Goal: Task Accomplishment & Management: Manage account settings

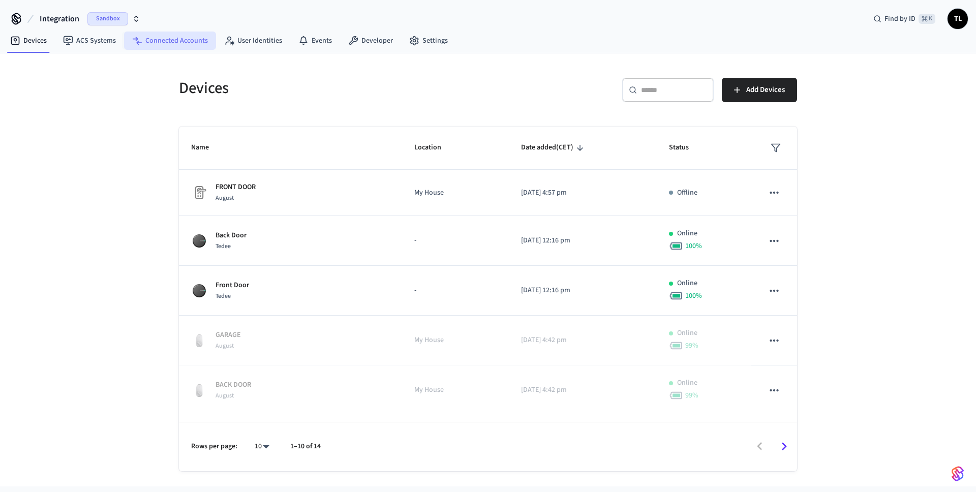
click at [162, 33] on link "Connected Accounts" at bounding box center [170, 41] width 92 height 18
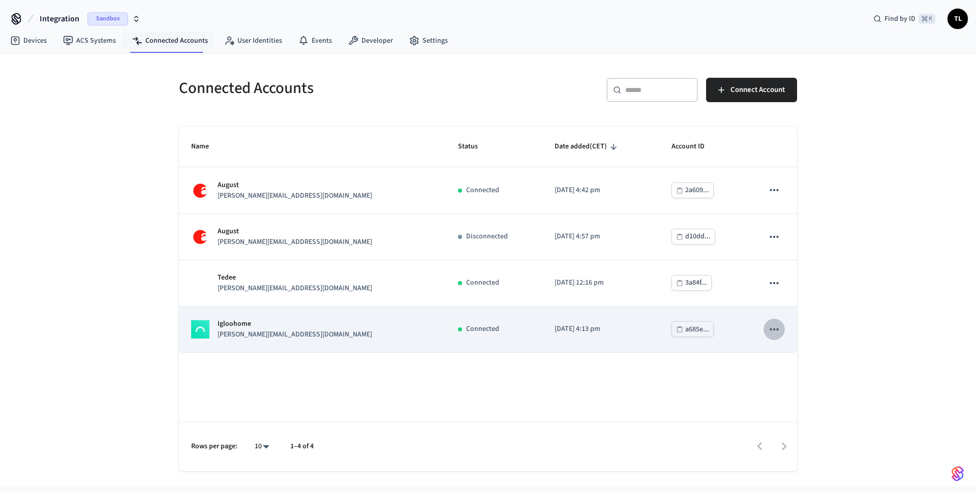
click at [774, 330] on icon "sticky table" at bounding box center [773, 329] width 13 height 13
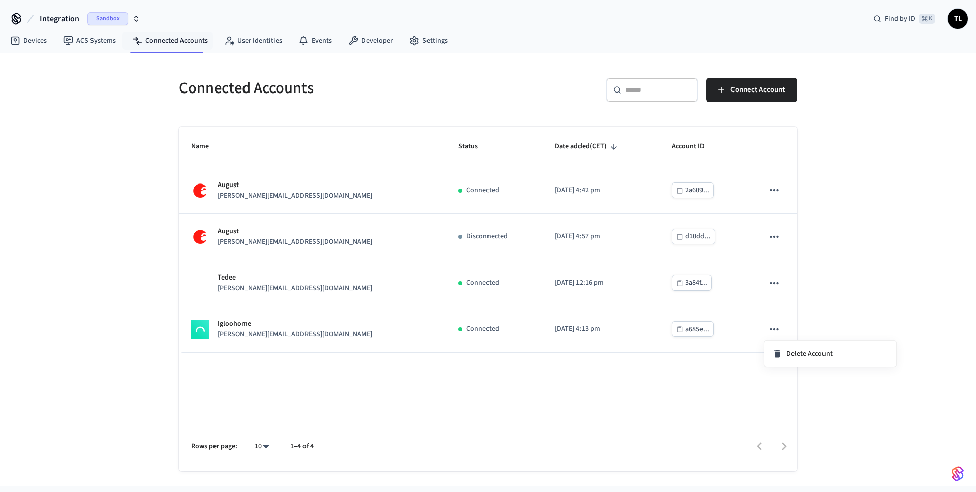
click at [852, 244] on div at bounding box center [488, 246] width 976 height 492
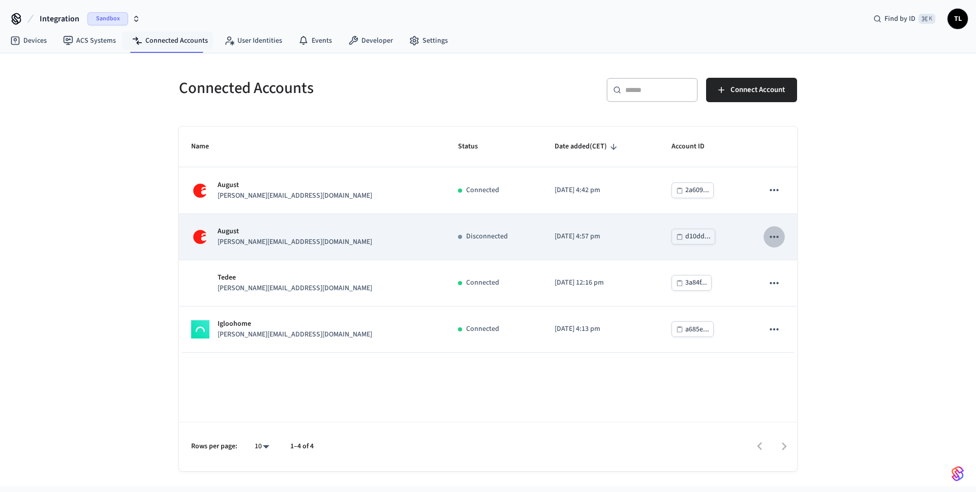
click at [776, 237] on icon "sticky table" at bounding box center [773, 236] width 13 height 13
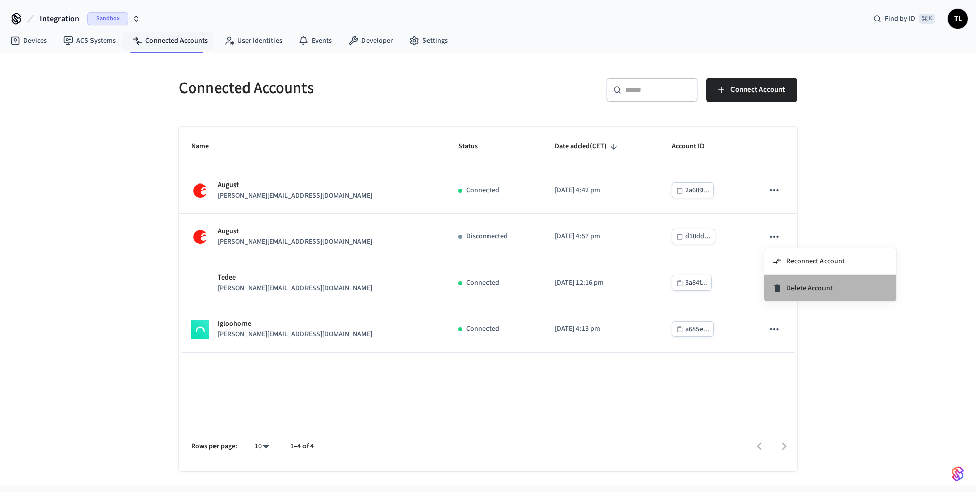
click at [807, 290] on span "Delete Account" at bounding box center [809, 288] width 46 height 10
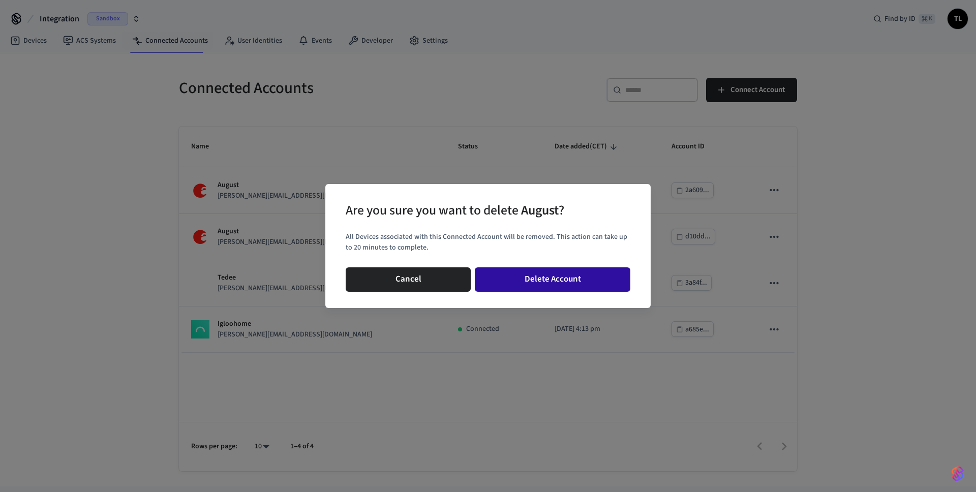
click at [566, 280] on button "Delete Account" at bounding box center [552, 279] width 155 height 24
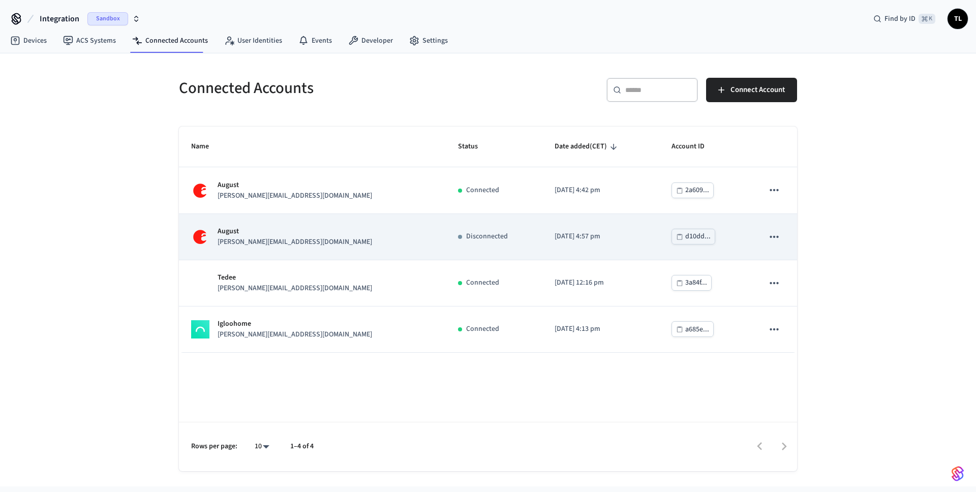
click at [771, 241] on icon "sticky table" at bounding box center [773, 236] width 13 height 13
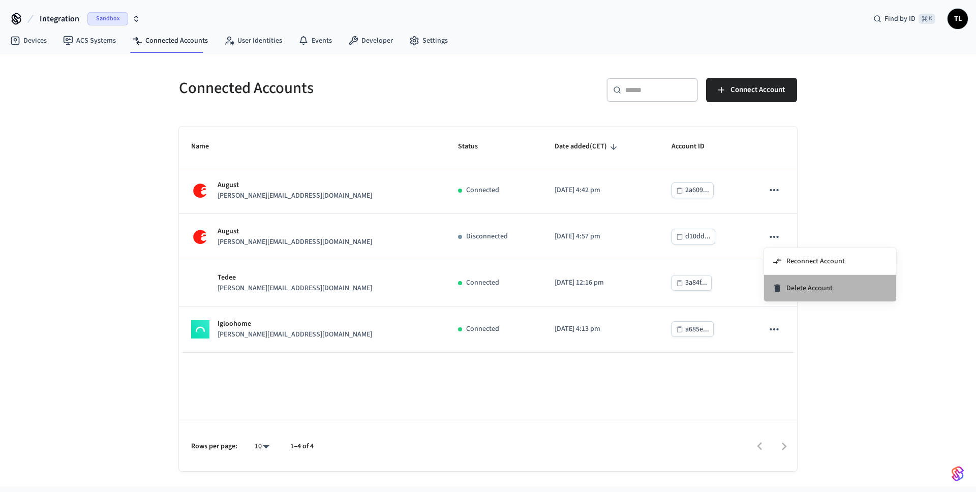
click at [809, 287] on span "Delete Account" at bounding box center [809, 288] width 46 height 10
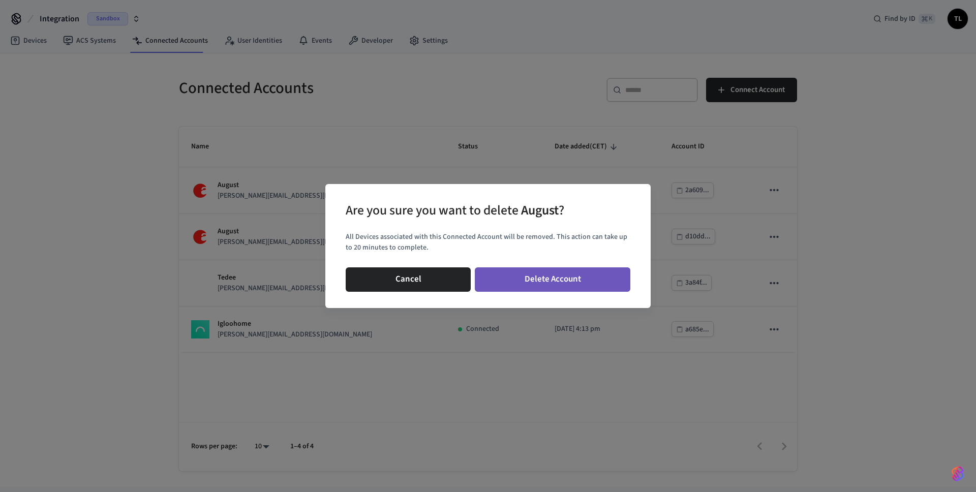
click at [563, 278] on button "Delete Account" at bounding box center [552, 279] width 155 height 24
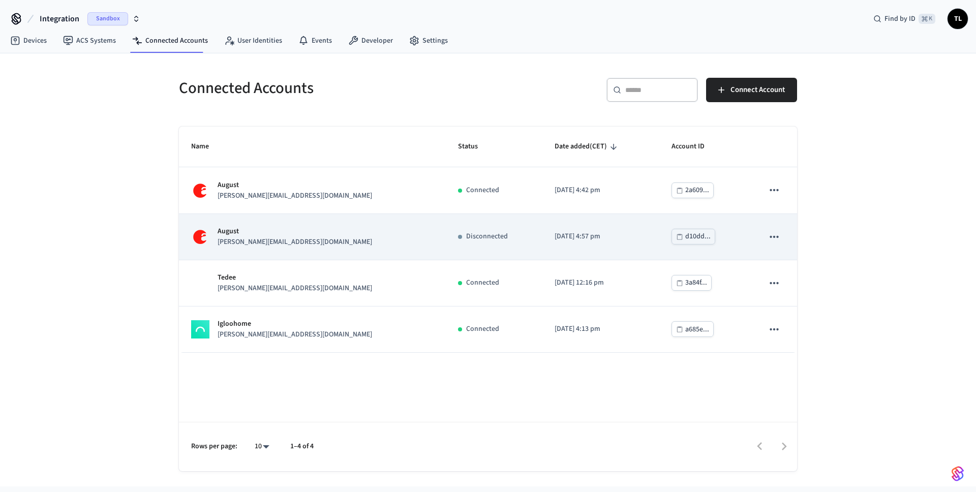
click at [775, 237] on icon "sticky table" at bounding box center [773, 236] width 13 height 13
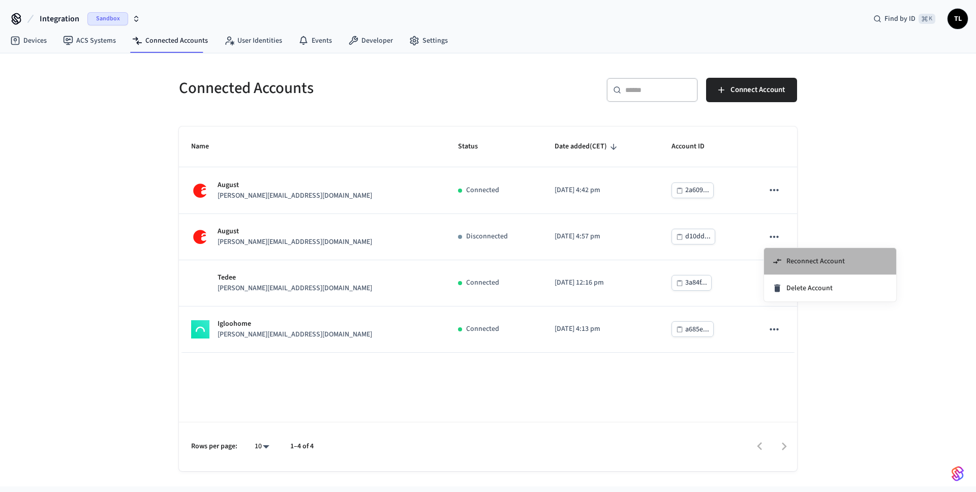
click at [815, 265] on span "Reconnect Account" at bounding box center [815, 261] width 58 height 10
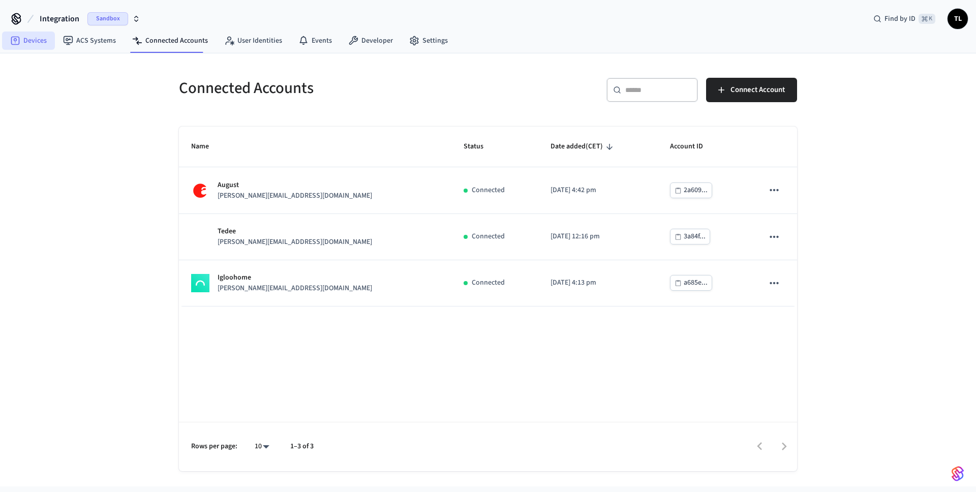
click at [26, 39] on link "Devices" at bounding box center [28, 41] width 53 height 18
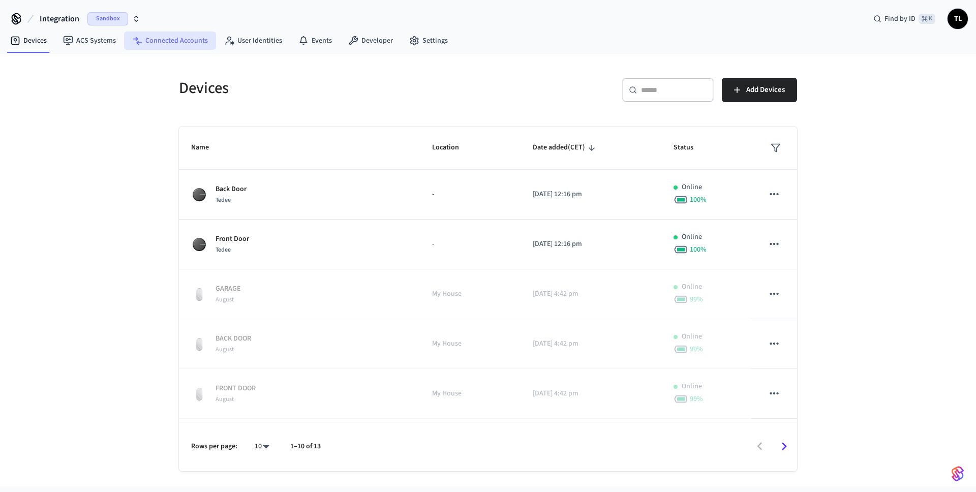
click at [170, 40] on link "Connected Accounts" at bounding box center [170, 41] width 92 height 18
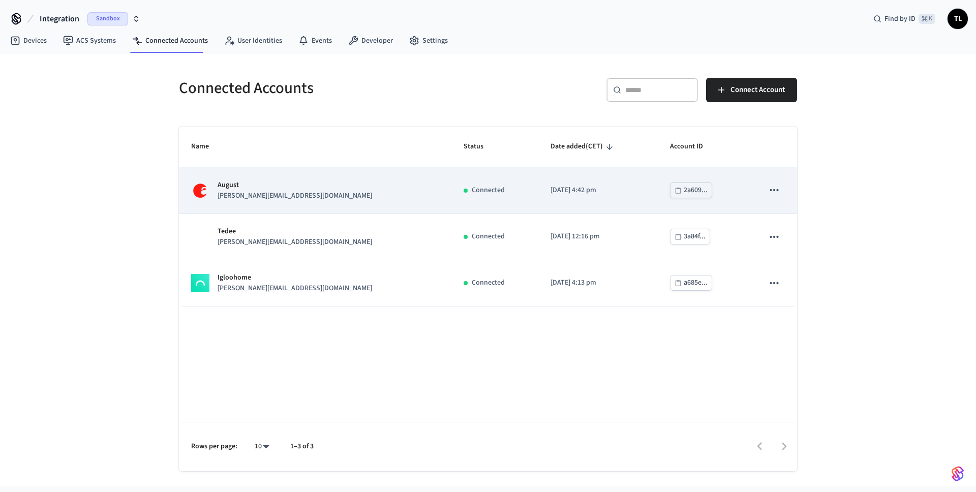
click at [289, 194] on div "August jane@example.com" at bounding box center [315, 190] width 248 height 21
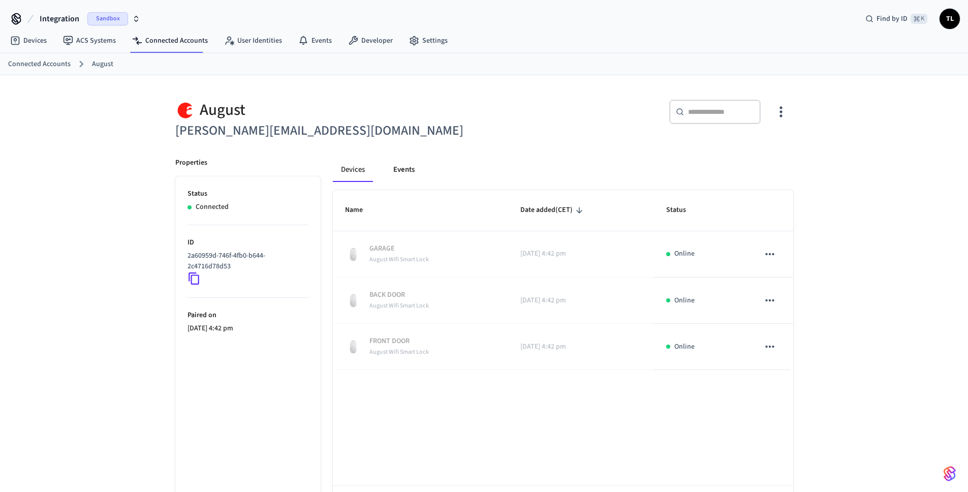
click at [404, 169] on button "Events" at bounding box center [404, 170] width 38 height 24
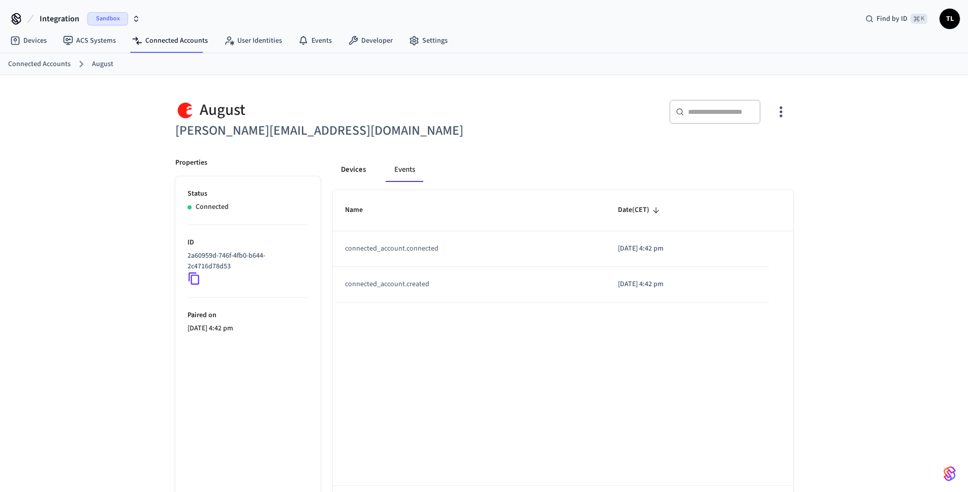
click at [359, 165] on button "Devices" at bounding box center [353, 170] width 41 height 24
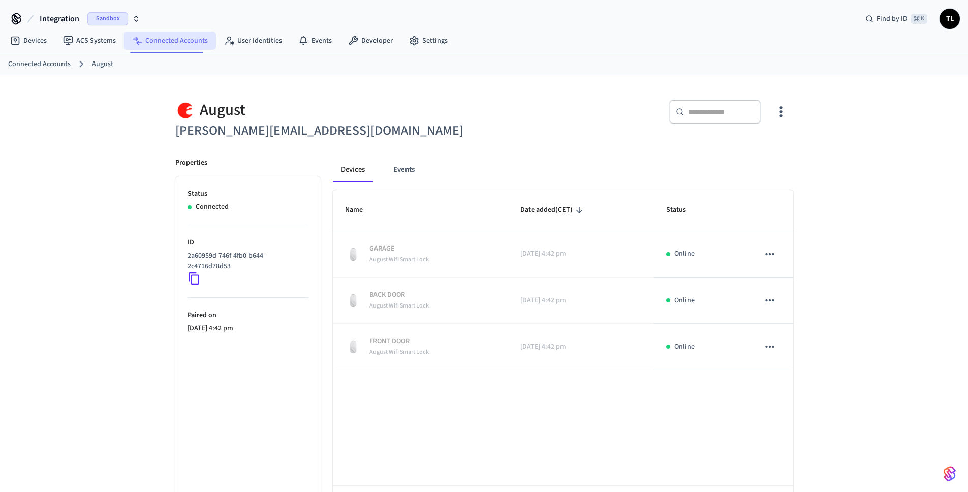
click at [161, 44] on link "Connected Accounts" at bounding box center [170, 41] width 92 height 18
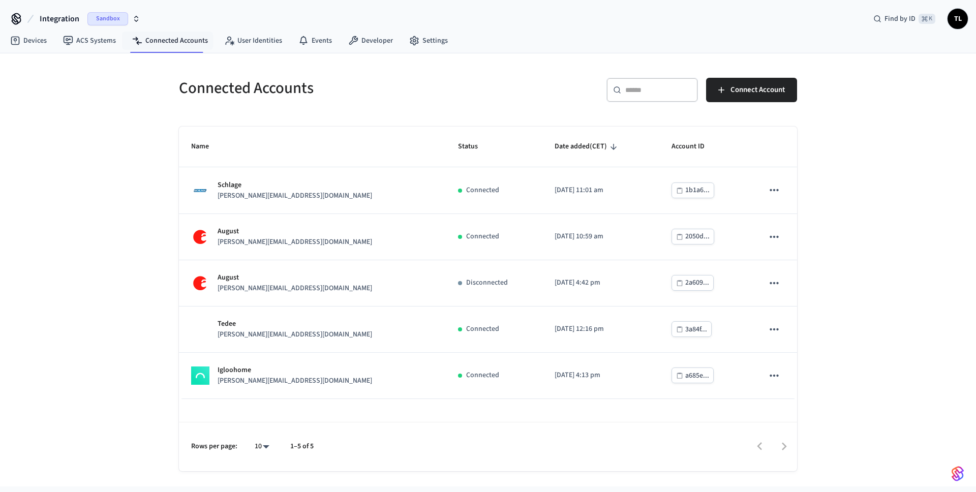
click at [104, 199] on div "Connected Accounts ​ ​ Connect Account Name Status Date added (CET) Account ID …" at bounding box center [488, 269] width 976 height 433
click at [855, 211] on div "Connected Accounts ​ ​ Connect Account Name Status Date added (CET) Account ID …" at bounding box center [488, 269] width 976 height 433
click at [136, 18] on icon "button" at bounding box center [136, 19] width 8 height 8
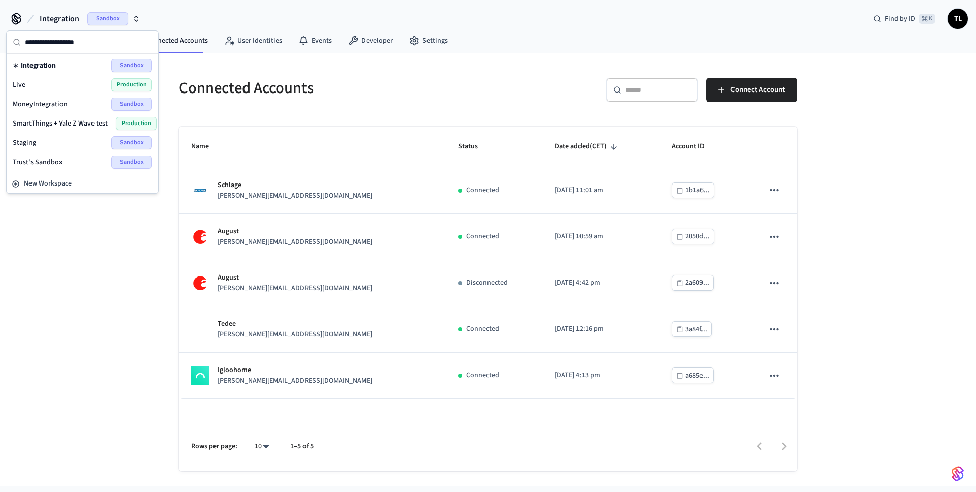
click at [158, 9] on div "Integration Sandbox Find by ID ⌘ K TL" at bounding box center [488, 14] width 976 height 29
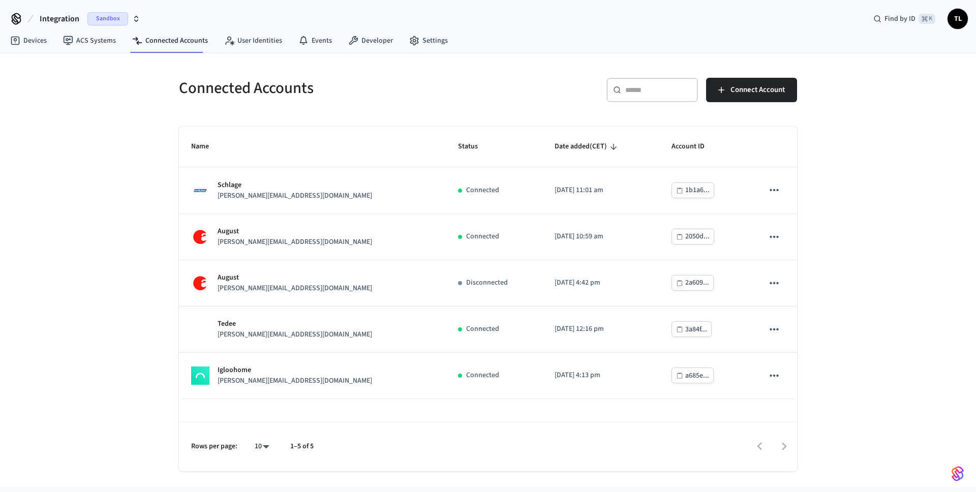
click at [130, 17] on div "Sandbox" at bounding box center [113, 18] width 53 height 13
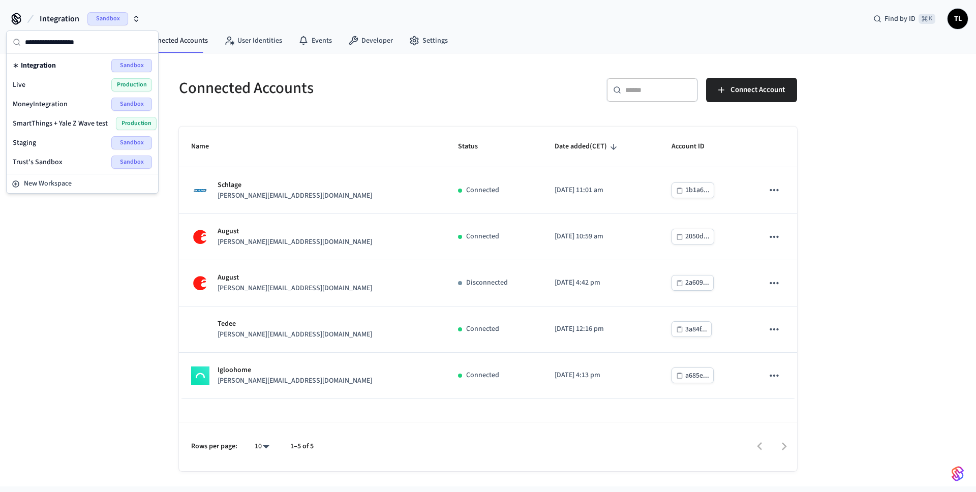
click at [41, 67] on span "Integration" at bounding box center [38, 65] width 35 height 10
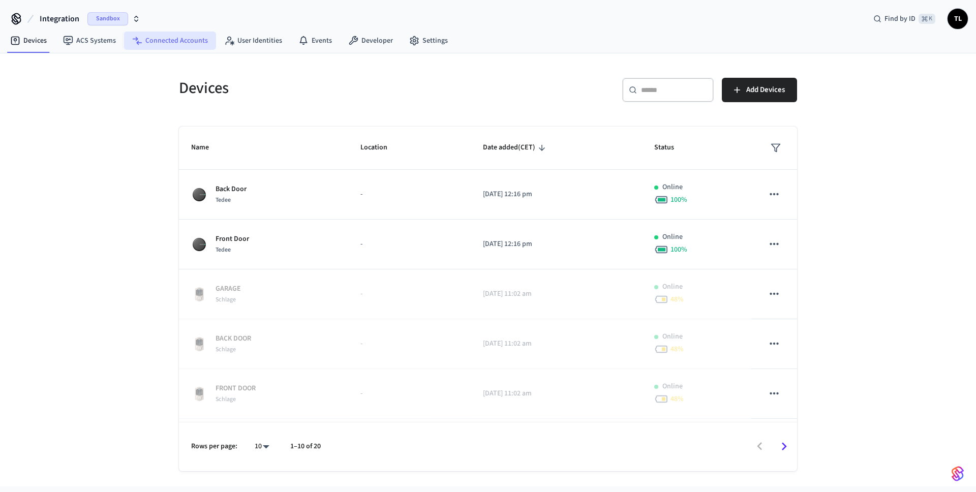
click at [175, 38] on link "Connected Accounts" at bounding box center [170, 41] width 92 height 18
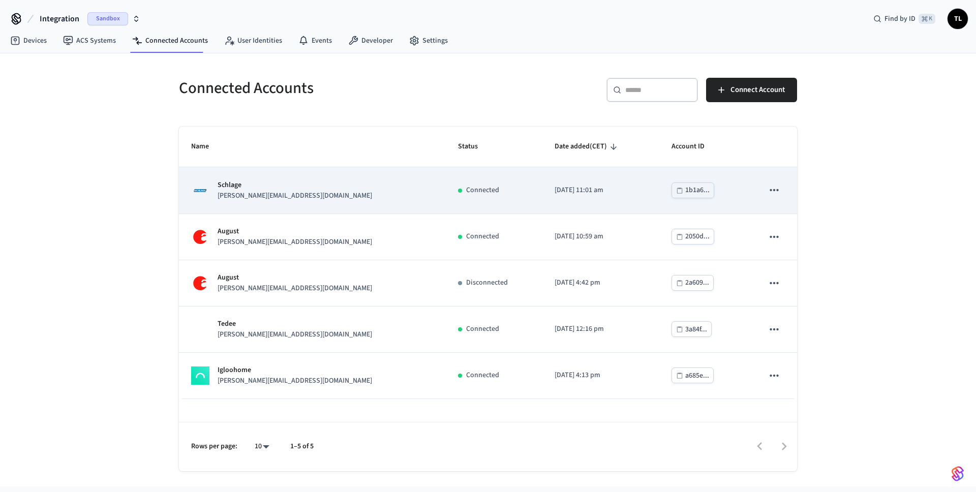
click at [779, 191] on icon "sticky table" at bounding box center [773, 189] width 13 height 13
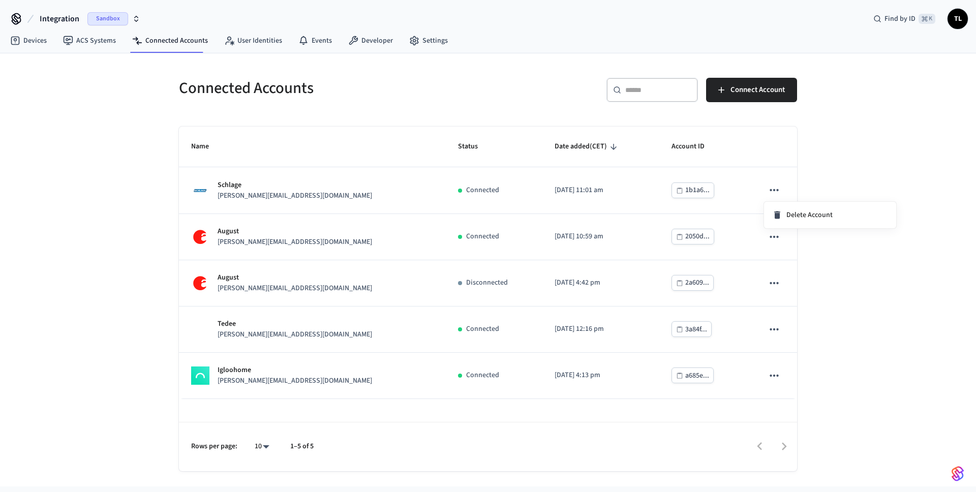
click at [849, 158] on div at bounding box center [488, 246] width 976 height 492
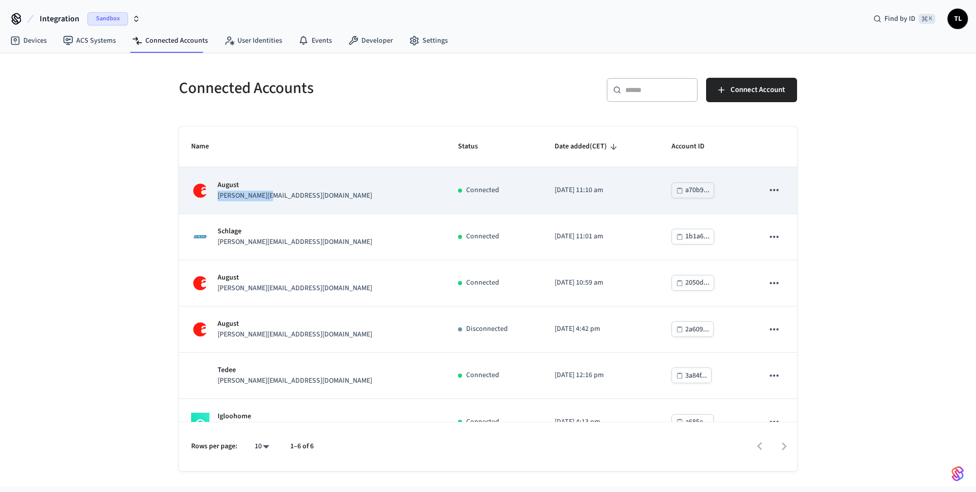
drag, startPoint x: 283, startPoint y: 196, endPoint x: 218, endPoint y: 198, distance: 65.1
click at [218, 198] on div "August sam@example.com" at bounding box center [312, 190] width 242 height 21
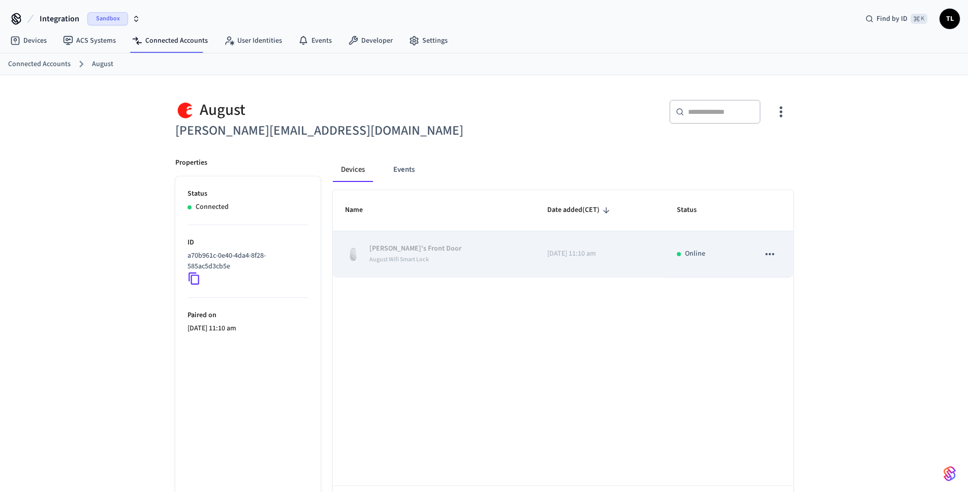
click at [426, 257] on span "August Wifi Smart Lock" at bounding box center [398, 259] width 59 height 9
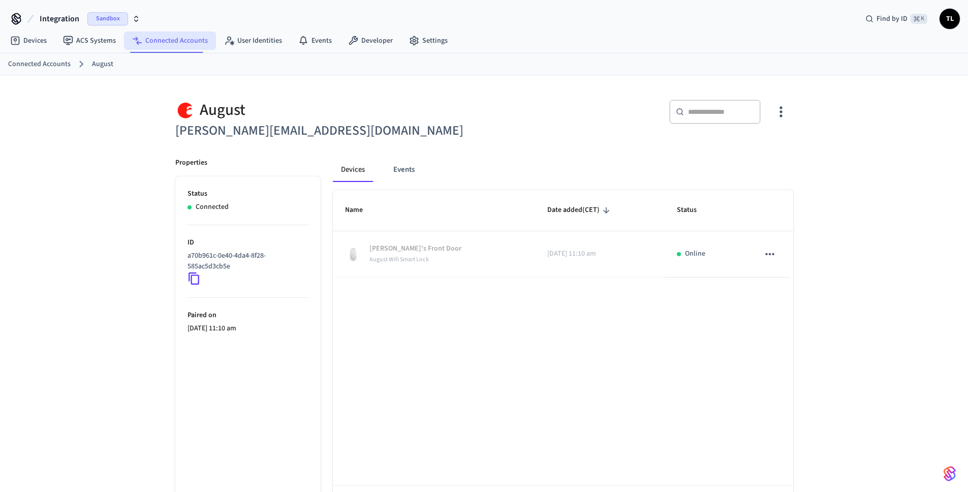
click at [174, 38] on link "Connected Accounts" at bounding box center [170, 41] width 92 height 18
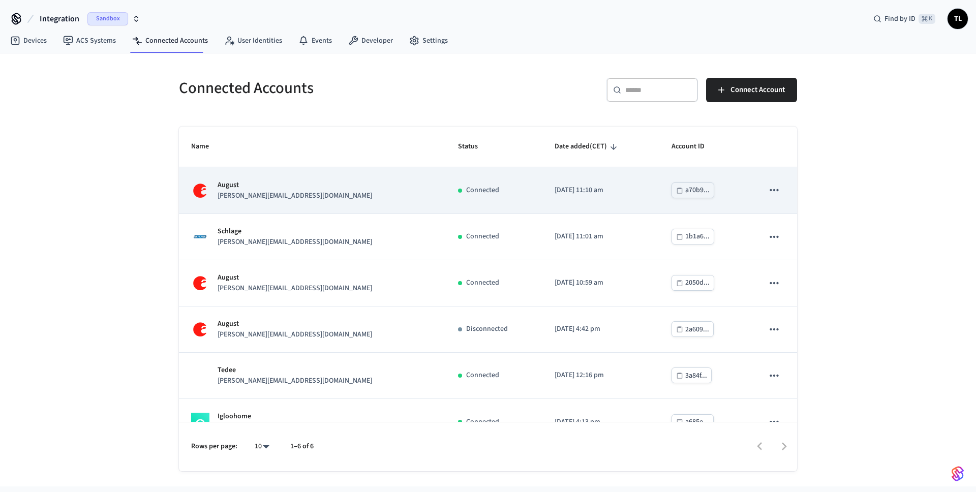
click at [767, 190] on icon "sticky table" at bounding box center [773, 189] width 13 height 13
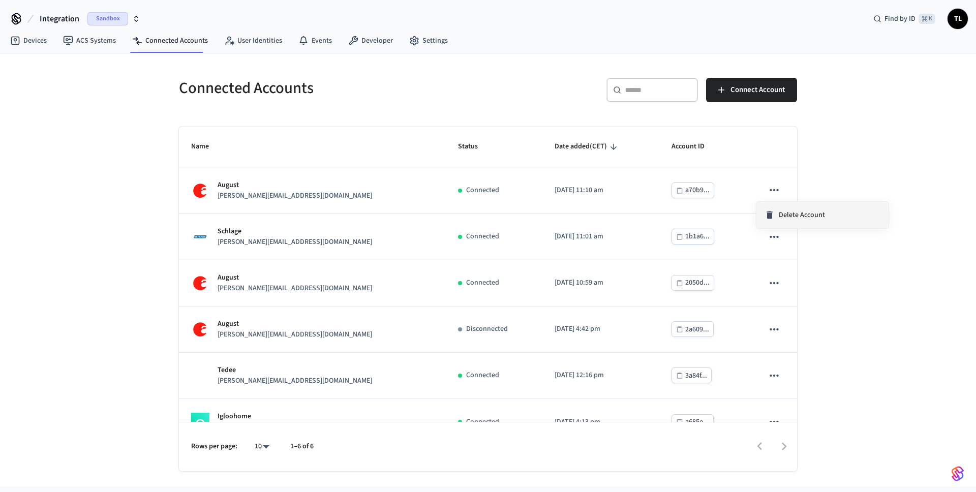
click at [799, 214] on span "Delete Account" at bounding box center [801, 215] width 46 height 10
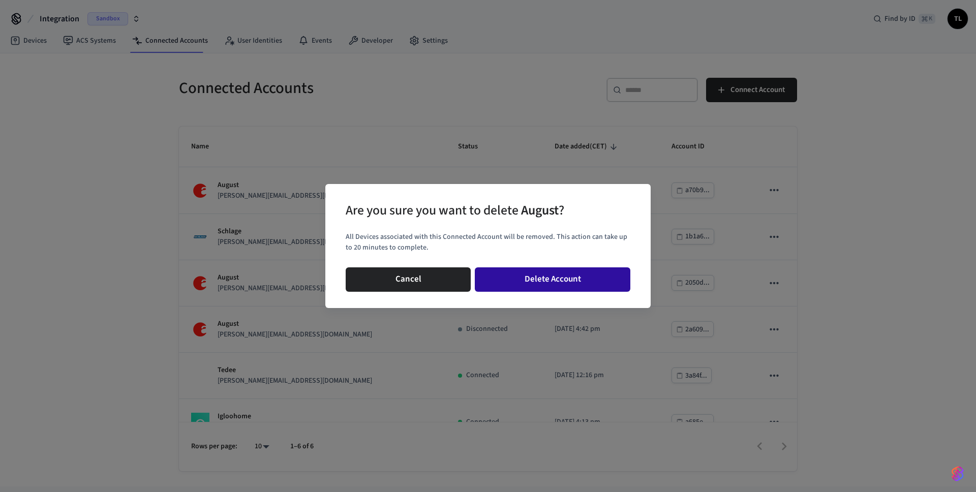
click at [580, 278] on button "Delete Account" at bounding box center [552, 279] width 155 height 24
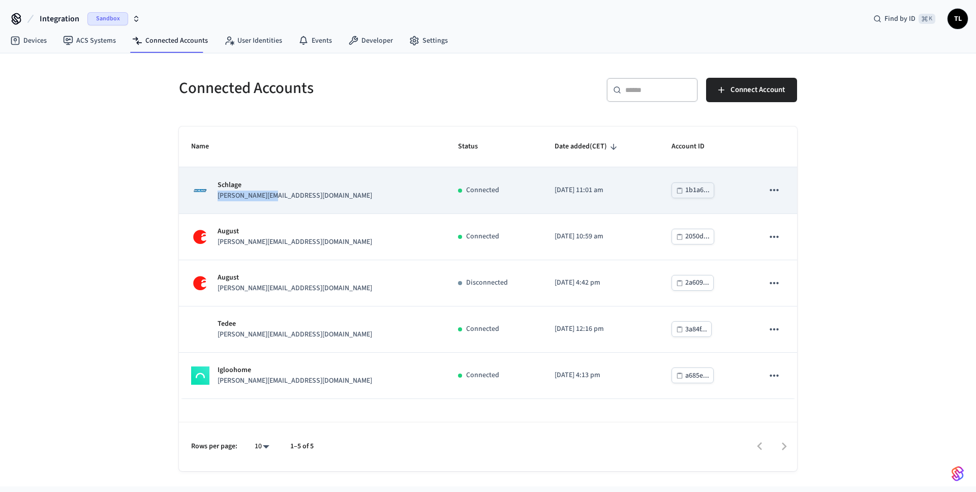
drag, startPoint x: 274, startPoint y: 198, endPoint x: 214, endPoint y: 198, distance: 60.0
click at [214, 198] on div "Schlage jane@example.com" at bounding box center [312, 190] width 242 height 21
